Goal: Obtain resource: Download file/media

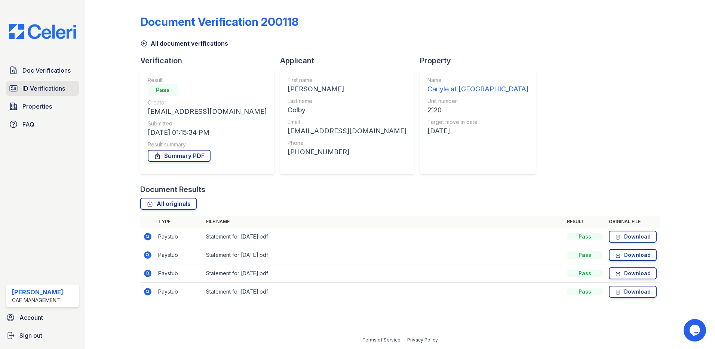
click at [51, 92] on span "ID Verifications" at bounding box center [43, 88] width 43 height 9
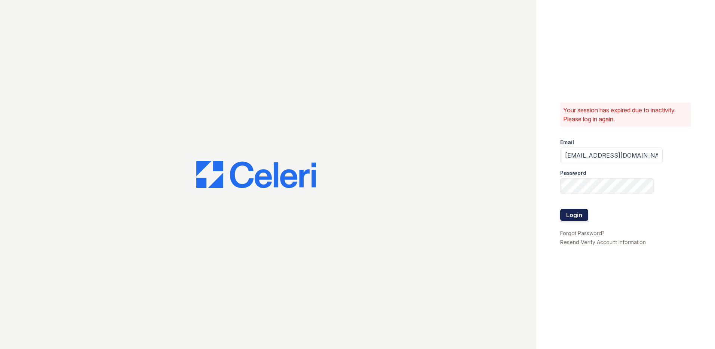
click at [584, 216] on button "Login" at bounding box center [574, 215] width 28 height 12
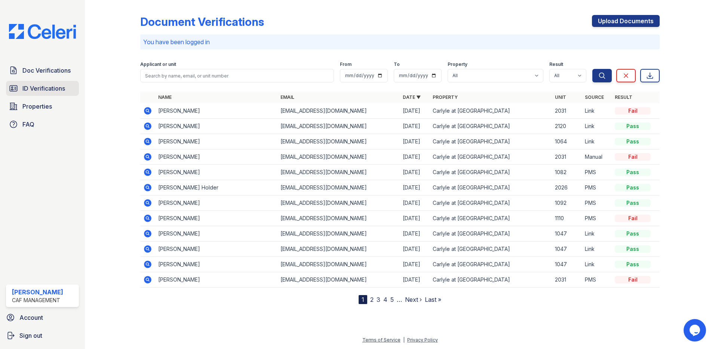
click at [61, 85] on span "ID Verifications" at bounding box center [43, 88] width 43 height 9
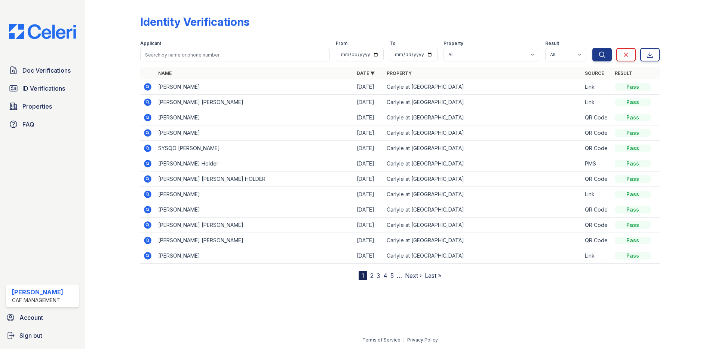
click at [149, 161] on icon at bounding box center [147, 163] width 7 height 7
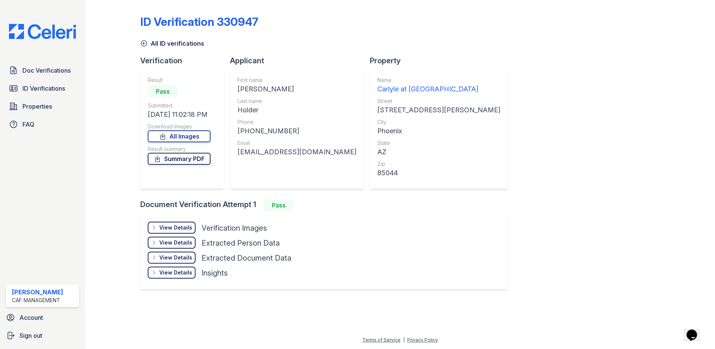
click at [188, 161] on link "Summary PDF" at bounding box center [179, 159] width 63 height 12
click at [166, 136] on icon at bounding box center [162, 135] width 7 height 7
click at [46, 92] on span "ID Verifications" at bounding box center [43, 88] width 43 height 9
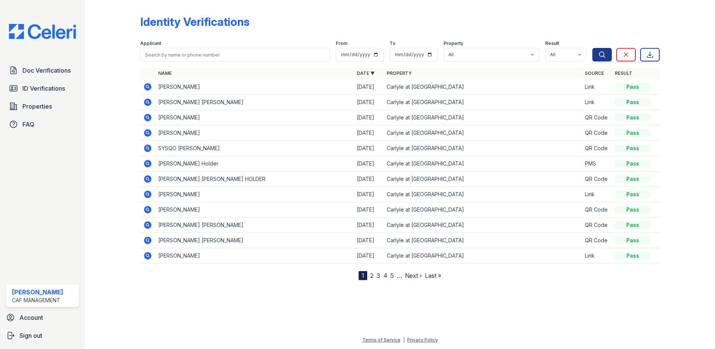
click at [147, 86] on icon at bounding box center [147, 86] width 2 height 2
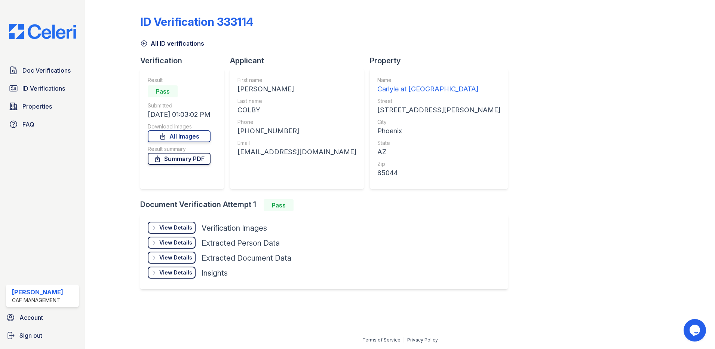
click at [208, 159] on link "Summary PDF" at bounding box center [179, 159] width 63 height 12
click at [203, 138] on link "All Images" at bounding box center [179, 136] width 63 height 12
click at [512, 41] on div "All ID verifications" at bounding box center [400, 40] width 520 height 13
click at [494, 40] on div "All ID verifications" at bounding box center [400, 40] width 520 height 13
click at [34, 89] on span "ID Verifications" at bounding box center [43, 88] width 43 height 9
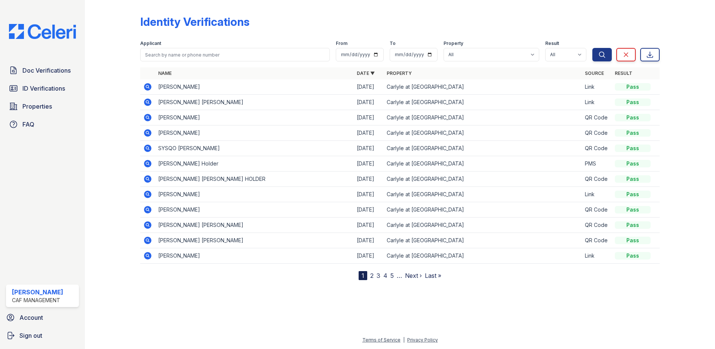
click at [145, 132] on icon at bounding box center [147, 132] width 7 height 7
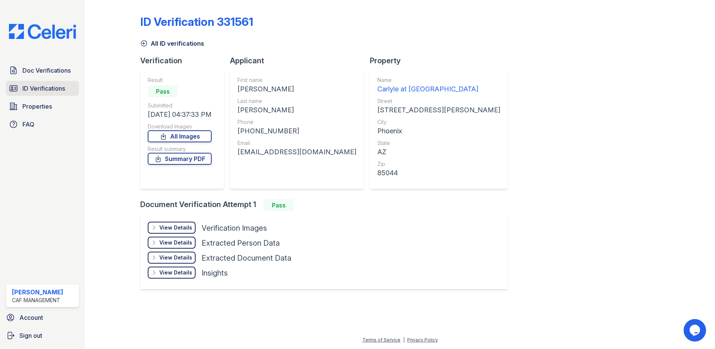
click at [46, 84] on span "ID Verifications" at bounding box center [43, 88] width 43 height 9
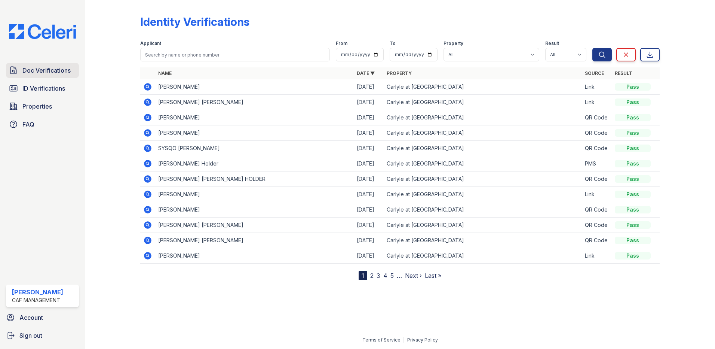
click at [48, 67] on span "Doc Verifications" at bounding box center [46, 70] width 48 height 9
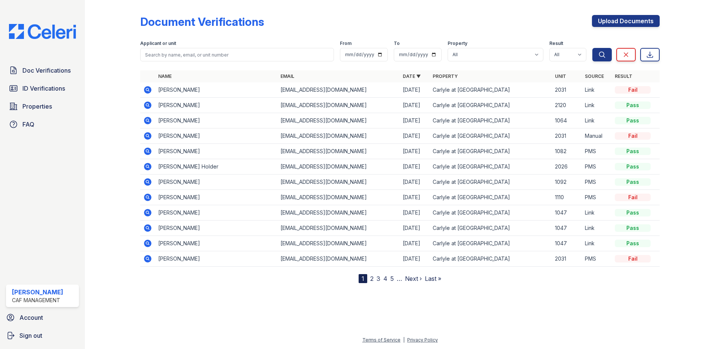
click at [149, 88] on icon at bounding box center [147, 89] width 7 height 7
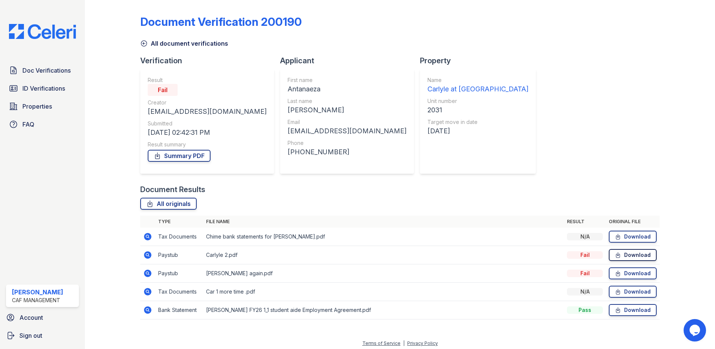
click at [623, 255] on link "Download" at bounding box center [633, 255] width 48 height 12
click at [625, 233] on link "Download" at bounding box center [633, 236] width 48 height 12
click at [638, 293] on link "Download" at bounding box center [633, 291] width 48 height 12
click at [50, 71] on span "Doc Verifications" at bounding box center [46, 70] width 48 height 9
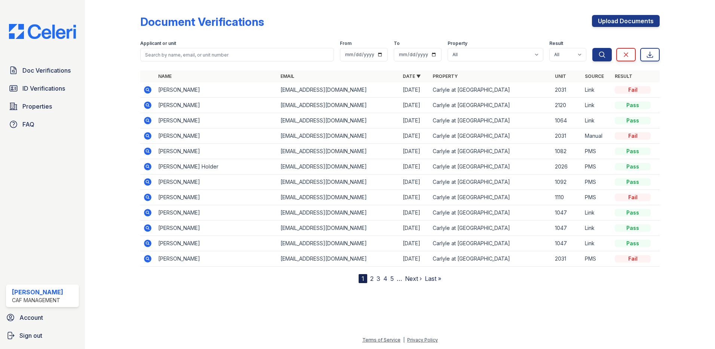
click at [147, 89] on icon at bounding box center [147, 89] width 2 height 2
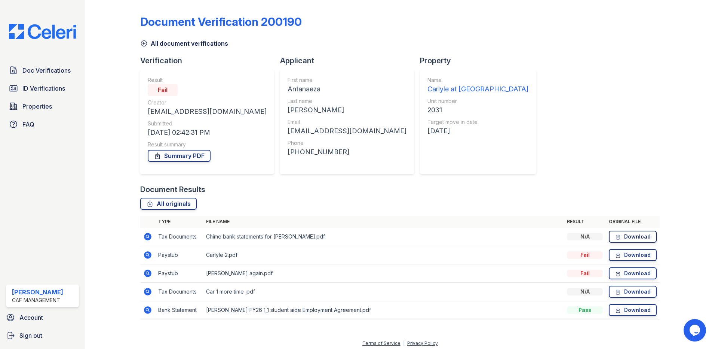
click at [632, 233] on link "Download" at bounding box center [633, 236] width 48 height 12
